Goal: Transaction & Acquisition: Subscribe to service/newsletter

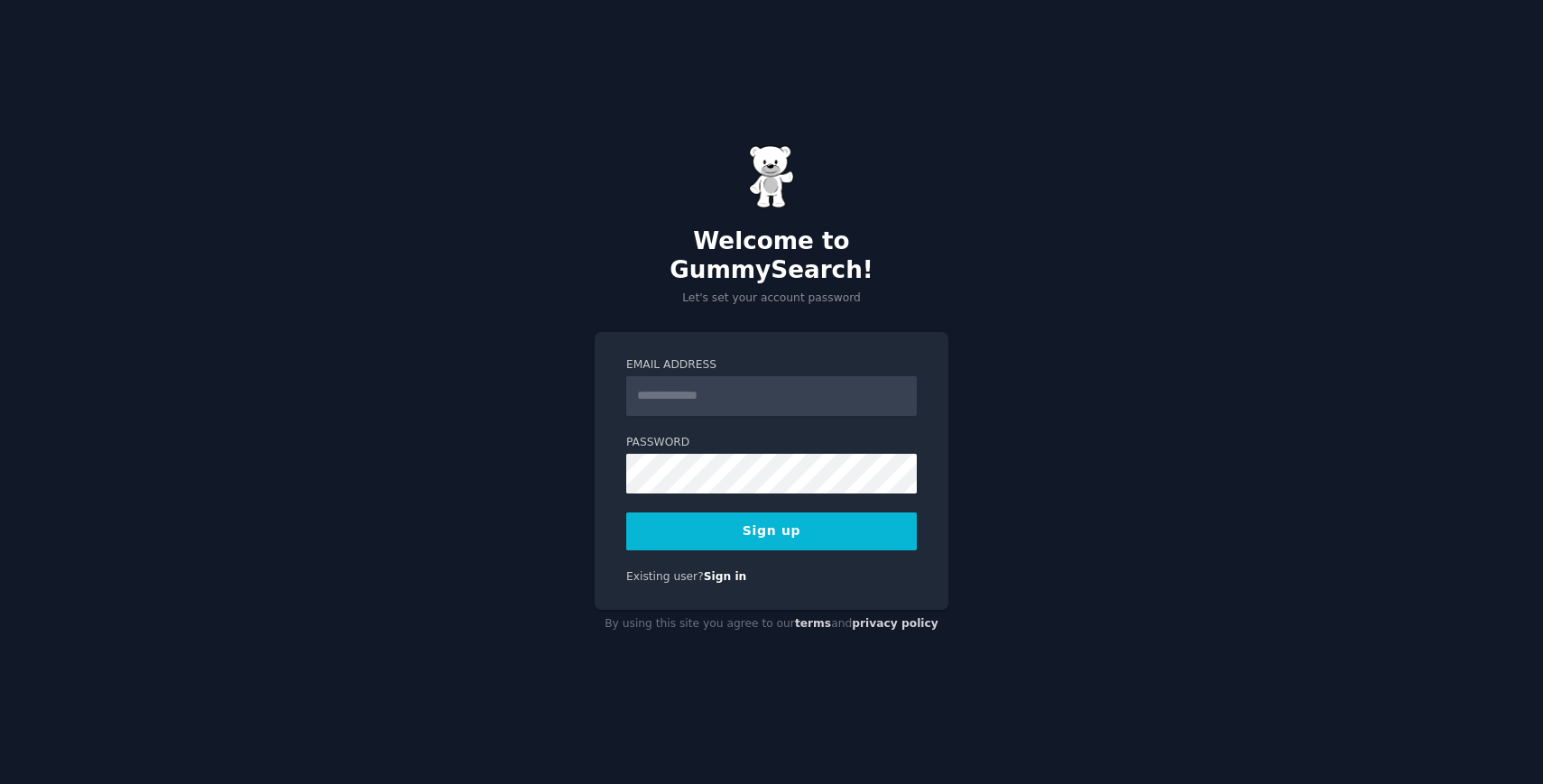
click at [754, 390] on input "Email Address" at bounding box center [772, 395] width 291 height 40
type input "**********"
click at [728, 483] on form "**********" at bounding box center [772, 453] width 291 height 193
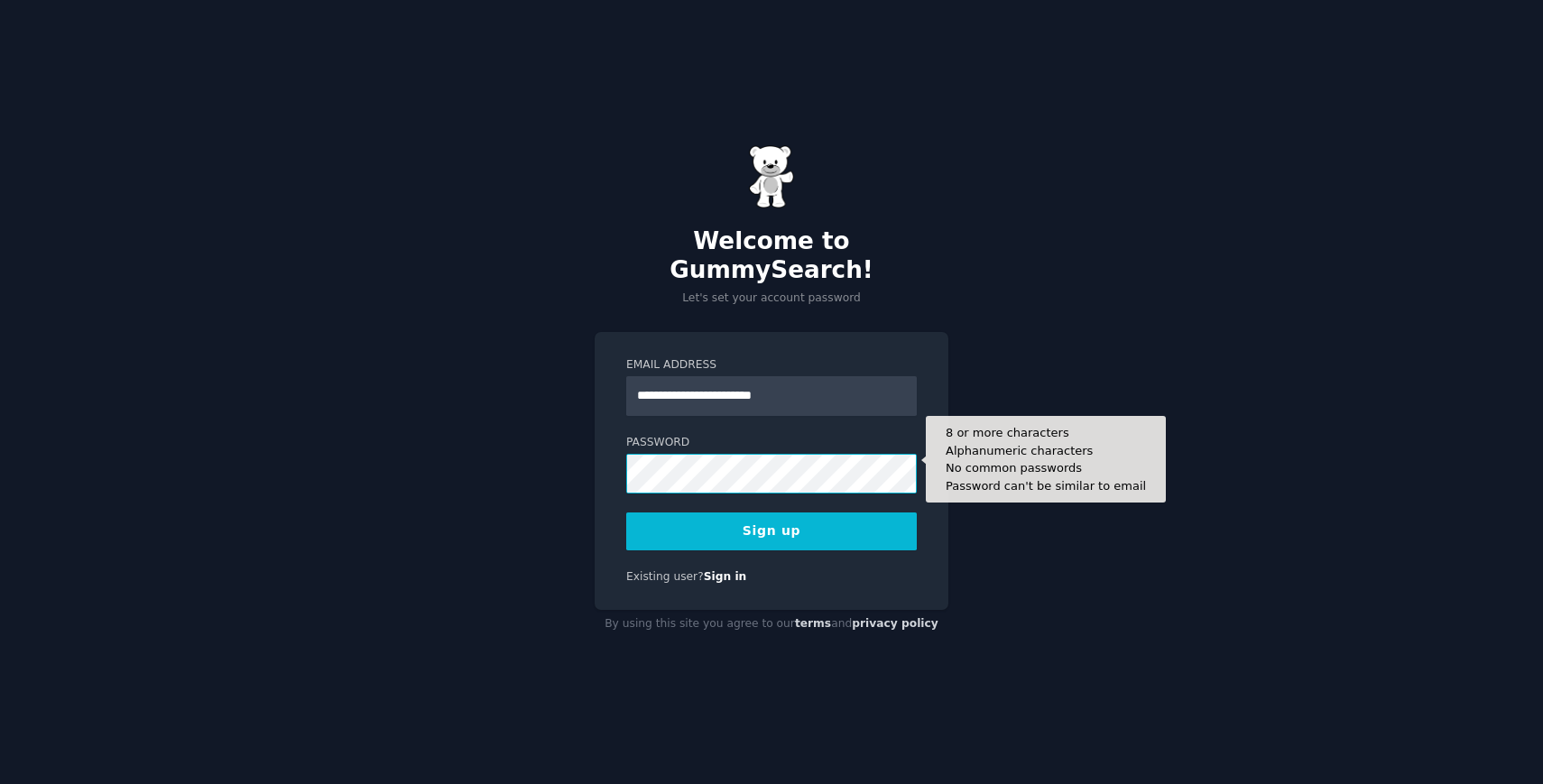
click at [627, 512] on button "Sign up" at bounding box center [772, 531] width 291 height 38
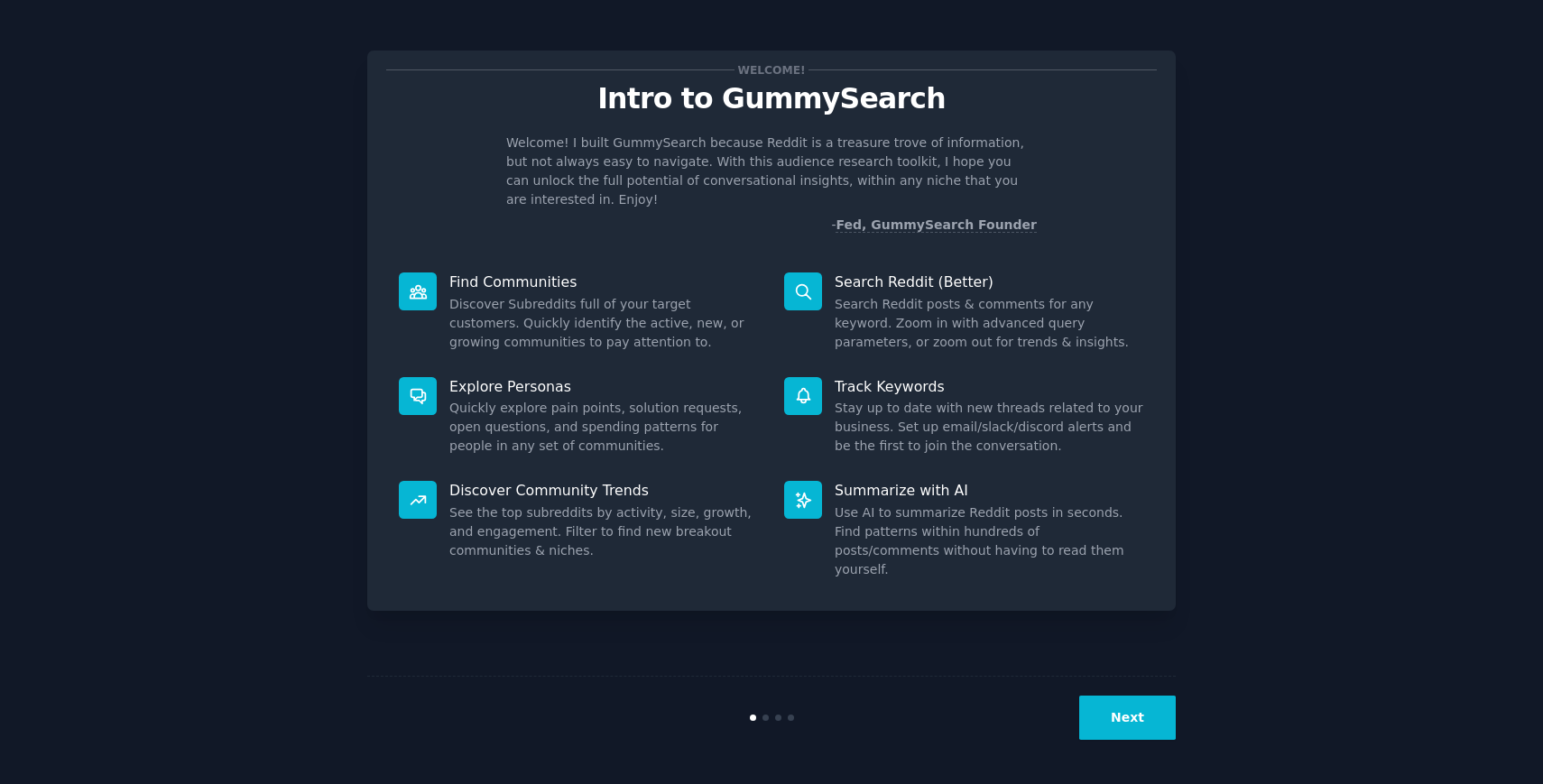
click at [1148, 718] on button "Next" at bounding box center [1127, 718] width 96 height 45
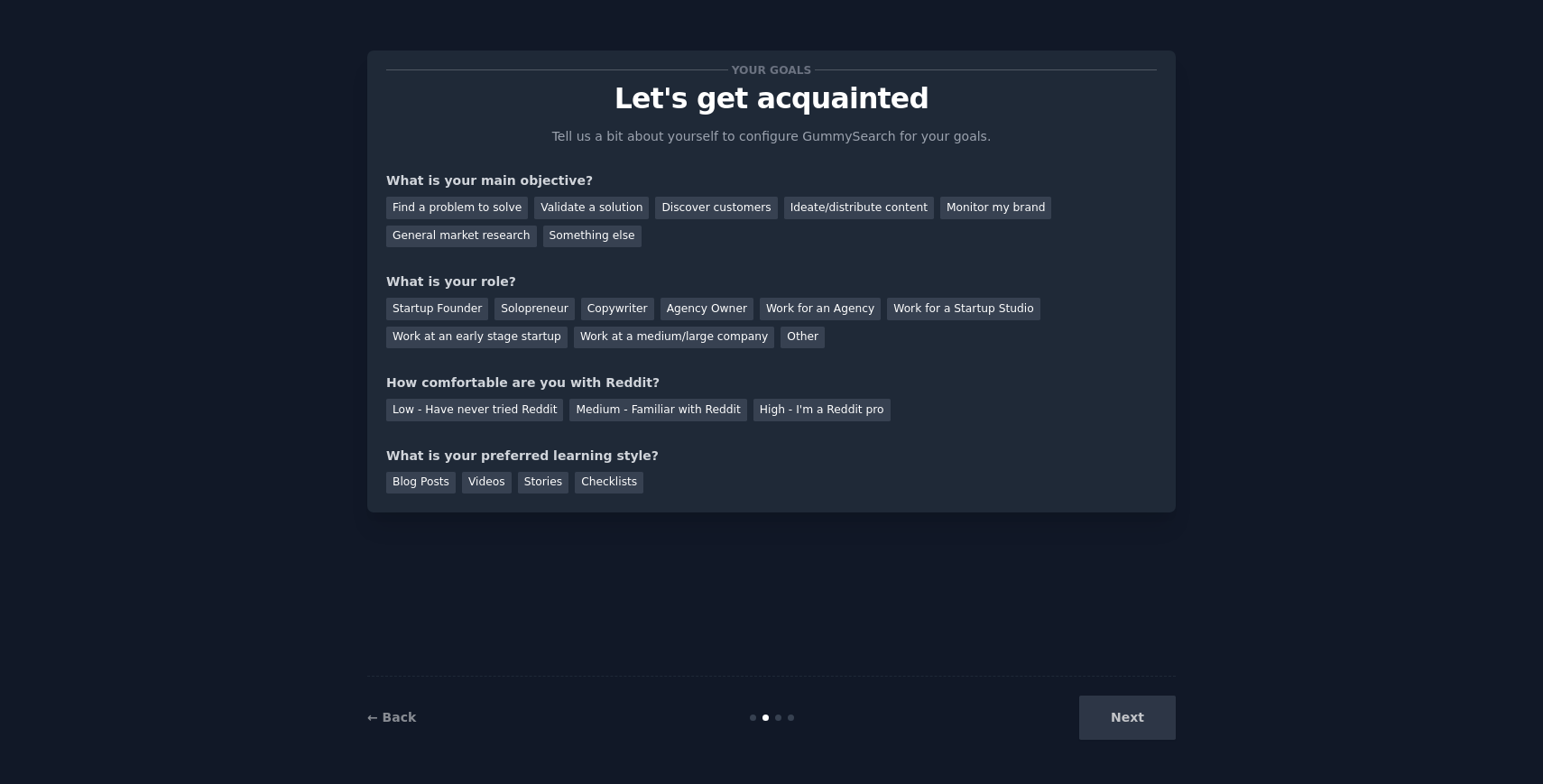
click at [1150, 728] on div "Next" at bounding box center [1041, 718] width 270 height 45
click at [1127, 548] on div "Your goals Let's get acquainted Tell us a bit about yourself to configure Gummy…" at bounding box center [771, 392] width 808 height 733
click at [775, 392] on div "Low - Have never tried Reddit Medium - Familiar with Reddit High - I'm a Reddit…" at bounding box center [772, 406] width 771 height 29
click at [463, 211] on div "Find a problem to solve" at bounding box center [457, 207] width 142 height 23
click at [606, 313] on div "Copywriter" at bounding box center [618, 308] width 73 height 23
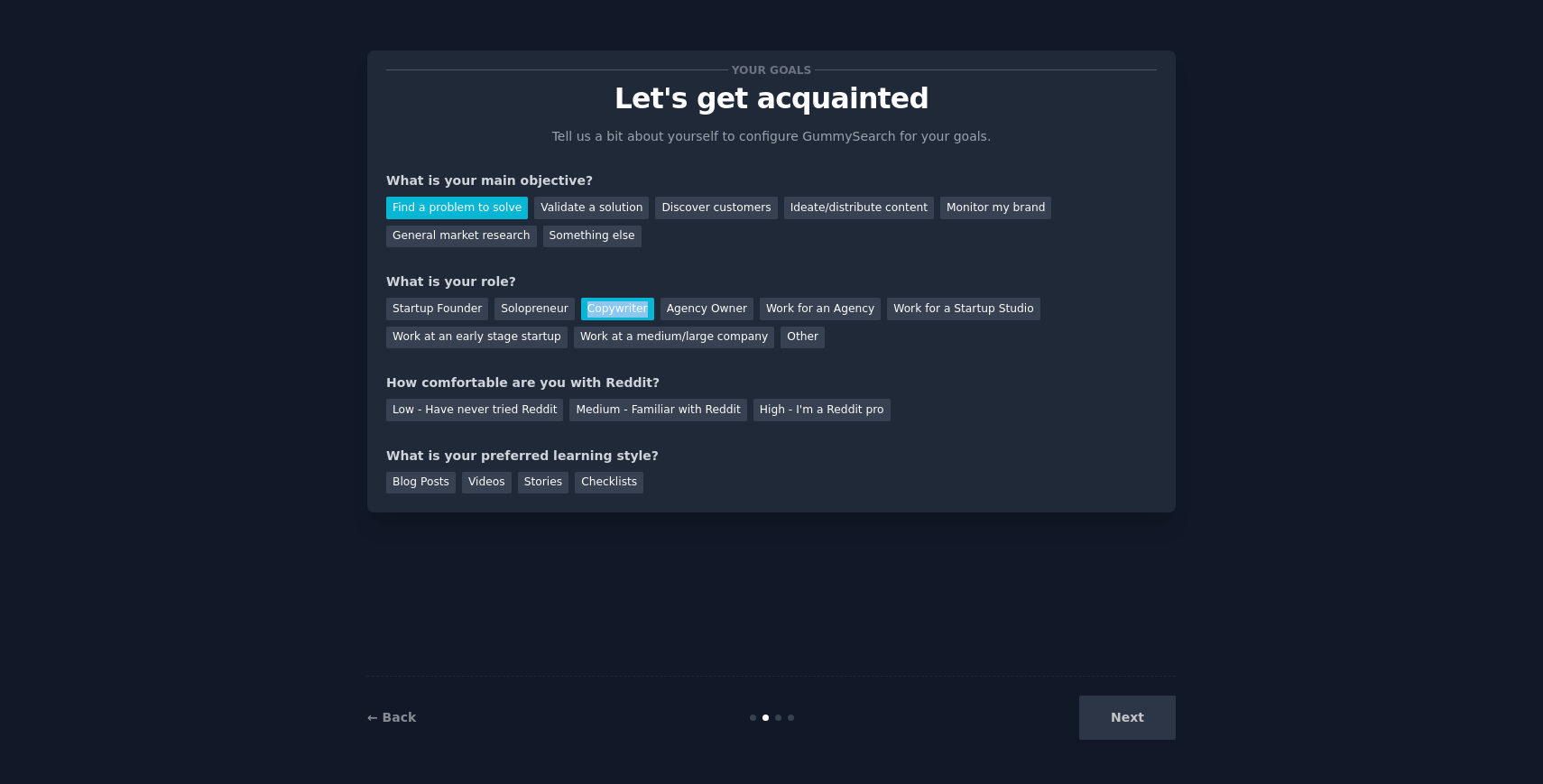
click at [607, 313] on div "Copywriter" at bounding box center [618, 308] width 73 height 23
click at [677, 304] on div "Agency Owner" at bounding box center [707, 308] width 93 height 23
click at [793, 300] on div "Work for an Agency" at bounding box center [820, 308] width 121 height 23
click at [517, 416] on div "Low - Have never tried Reddit" at bounding box center [475, 409] width 177 height 23
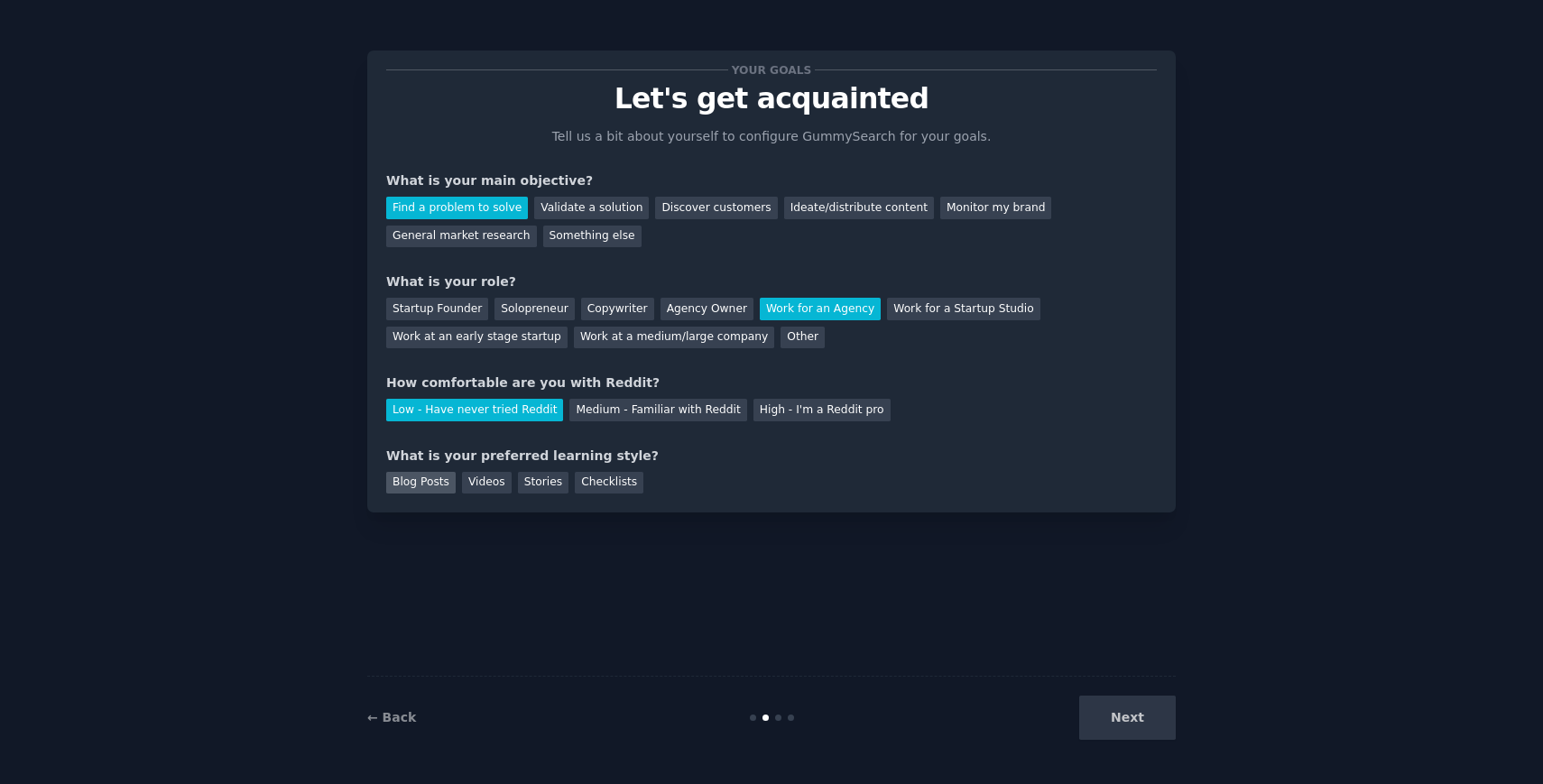
click at [415, 485] on div "Blog Posts" at bounding box center [421, 483] width 69 height 23
click at [504, 483] on div "Videos" at bounding box center [487, 483] width 50 height 23
click at [525, 484] on div "Stories" at bounding box center [542, 483] width 51 height 23
click at [428, 480] on div "Blog Posts" at bounding box center [421, 483] width 69 height 23
click at [1138, 716] on button "Next" at bounding box center [1127, 718] width 96 height 45
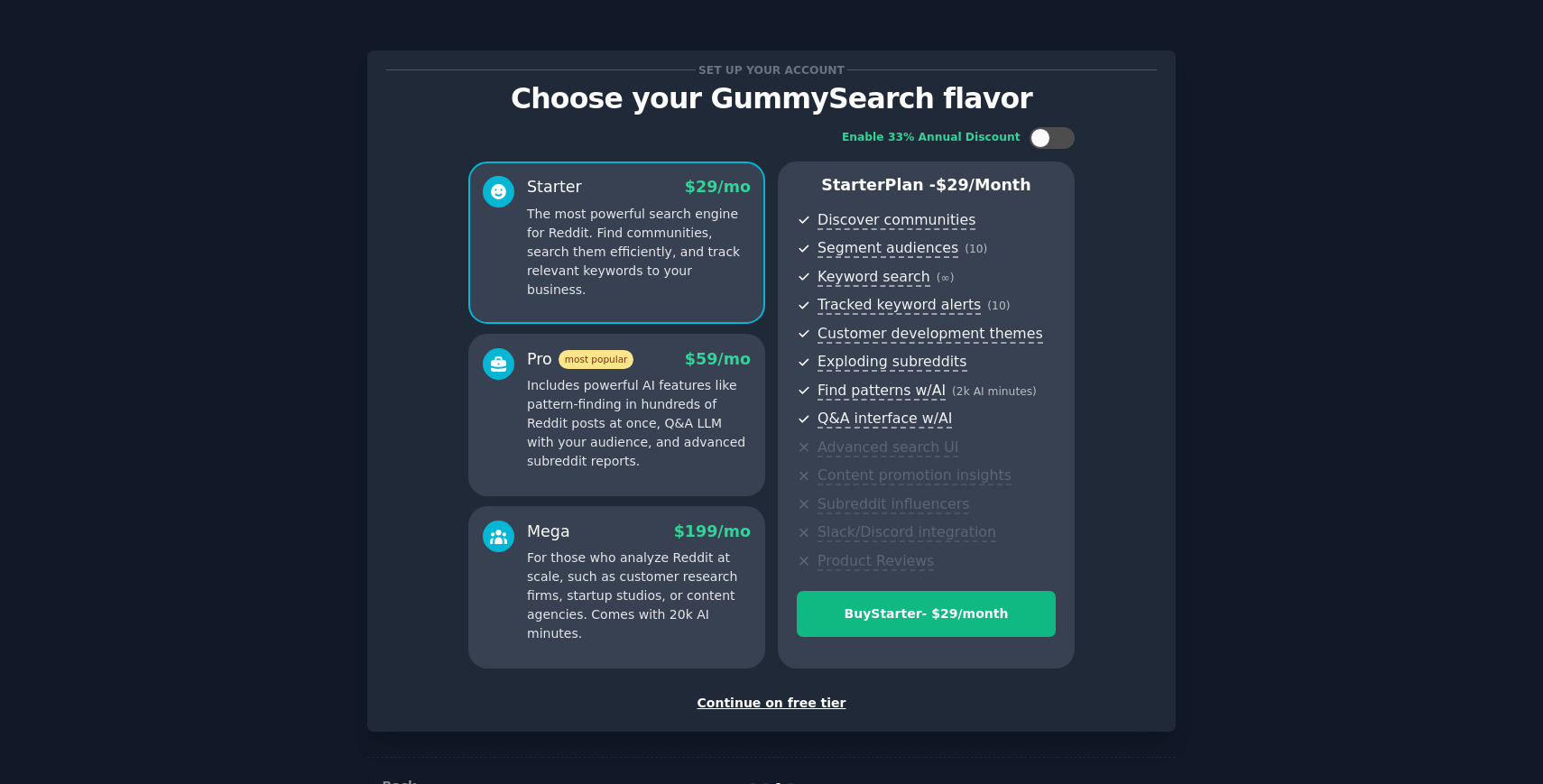
click at [647, 362] on div "Pro most popular $ 59 /mo" at bounding box center [639, 359] width 224 height 23
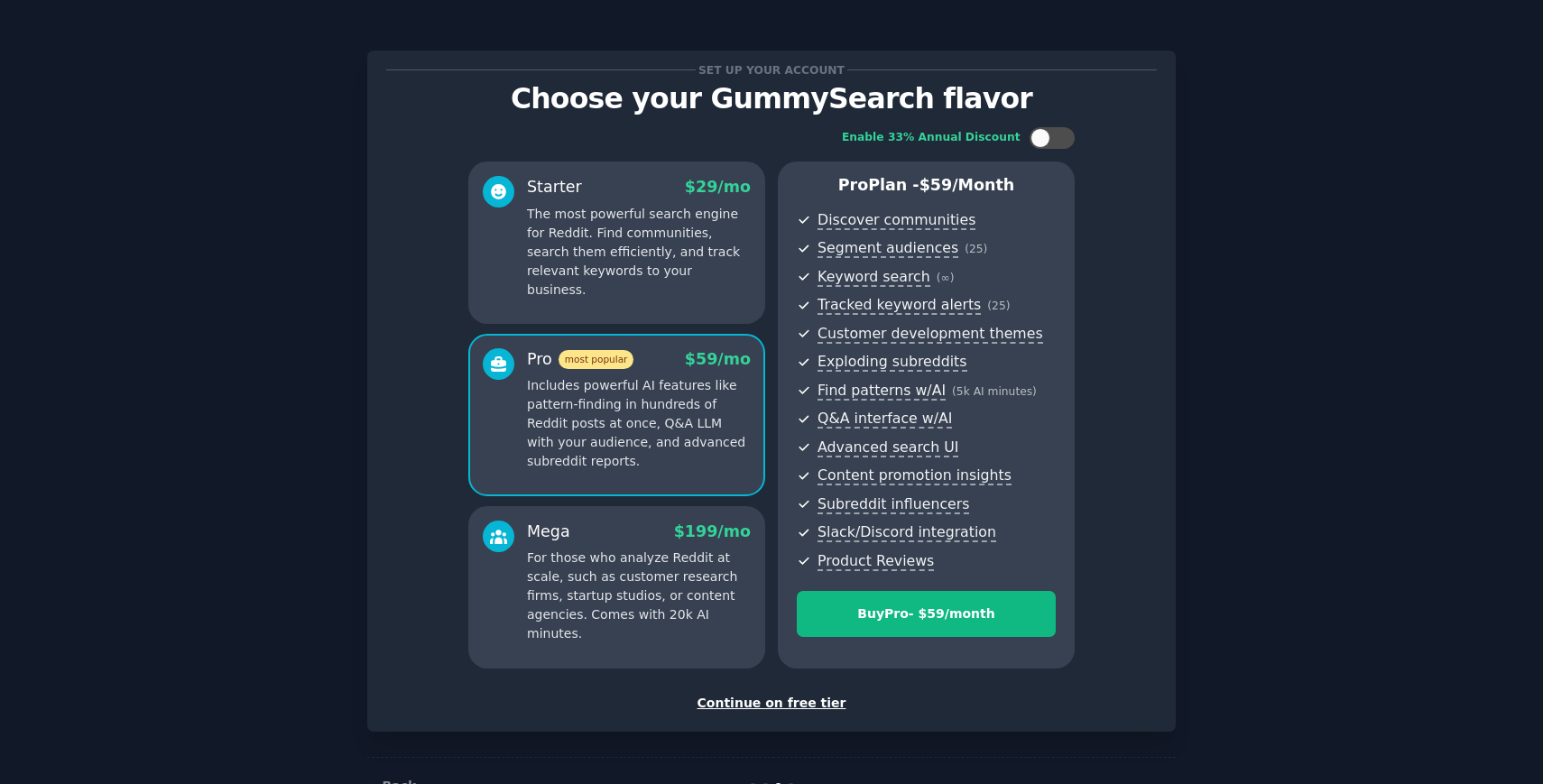
click at [669, 232] on p "The most powerful search engine for Reddit. Find communities, search them effic…" at bounding box center [639, 253] width 224 height 95
